Goal: Task Accomplishment & Management: Use online tool/utility

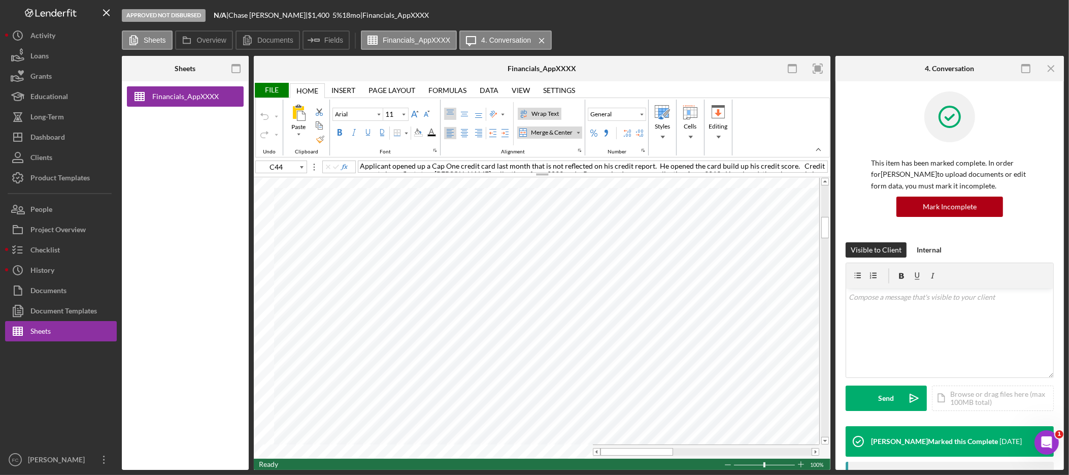
scroll to position [1, 0]
click at [56, 243] on div "Checklist" at bounding box center [44, 251] width 29 height 23
